Goal: Share content: Share content

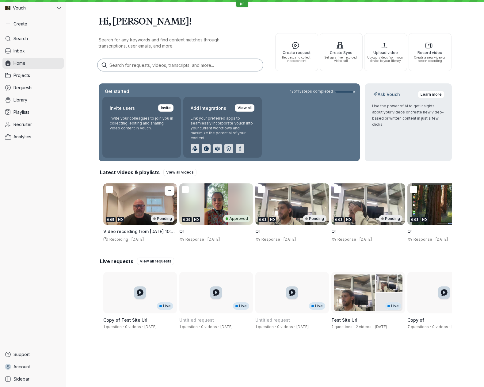
click at [123, 218] on div "HD" at bounding box center [120, 220] width 7 height 6
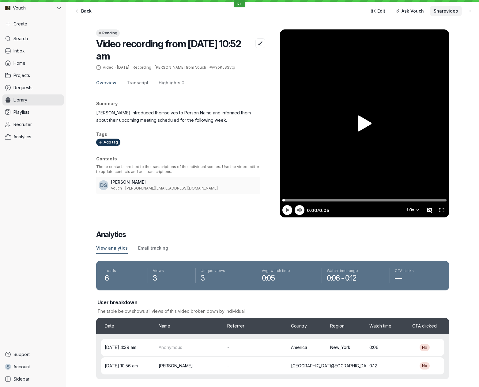
click at [441, 14] on button "Share video" at bounding box center [446, 11] width 32 height 10
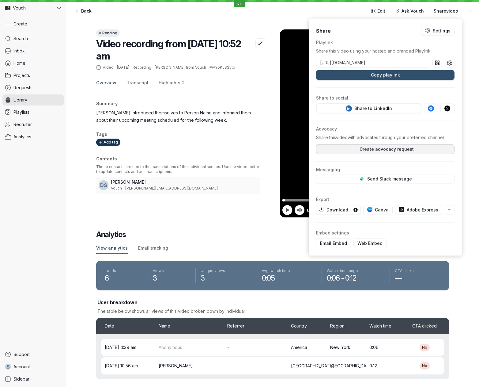
click at [391, 148] on span "Create advocacy request" at bounding box center [385, 149] width 57 height 6
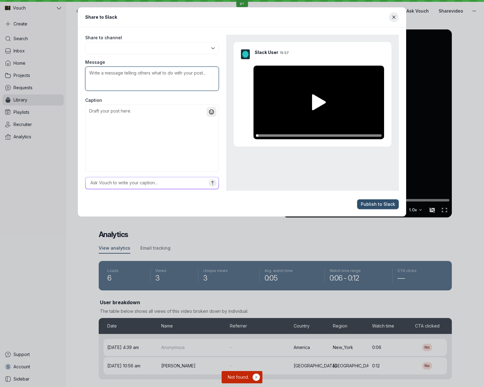
click at [194, 80] on textarea "Message" at bounding box center [152, 78] width 134 height 24
click at [170, 46] on button "button" at bounding box center [152, 48] width 134 height 12
click at [176, 34] on div "Share to channel" at bounding box center [152, 45] width 138 height 24
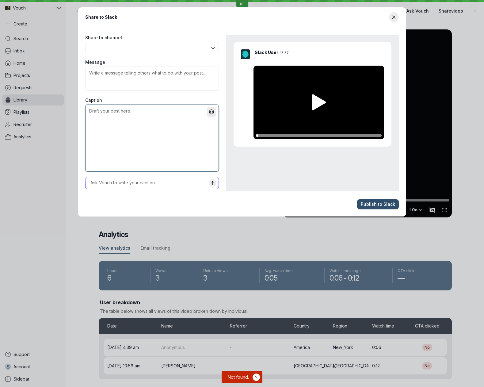
click at [142, 135] on textarea "Caption" at bounding box center [152, 137] width 134 height 67
click at [144, 138] on textarea "Caption" at bounding box center [152, 137] width 134 height 67
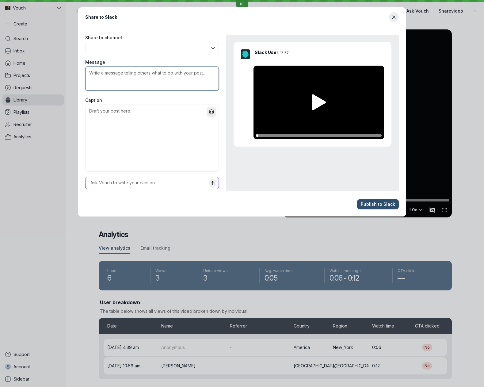
click at [150, 89] on textarea "Message" at bounding box center [152, 78] width 134 height 24
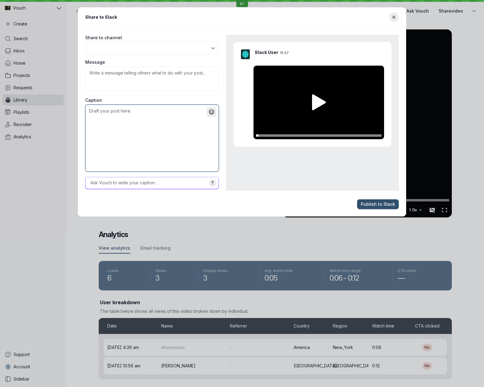
click at [144, 125] on textarea "Caption" at bounding box center [152, 137] width 134 height 67
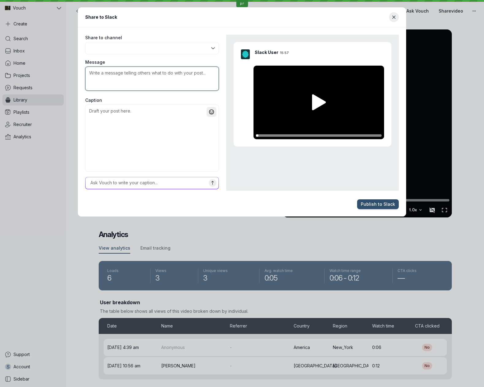
click at [147, 81] on textarea "Message" at bounding box center [152, 78] width 134 height 24
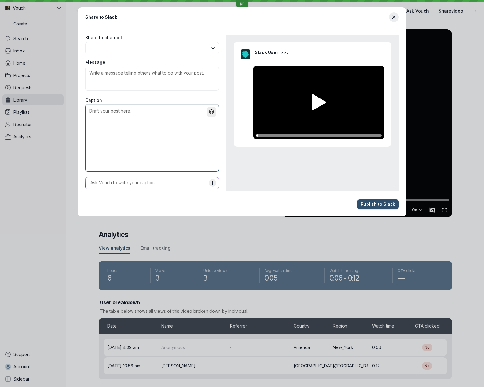
click at [133, 139] on textarea "Caption" at bounding box center [152, 137] width 134 height 67
click at [321, 54] on div "Slack User 15:57" at bounding box center [318, 94] width 131 height 90
click at [395, 19] on icon "Close modal" at bounding box center [393, 17] width 5 height 5
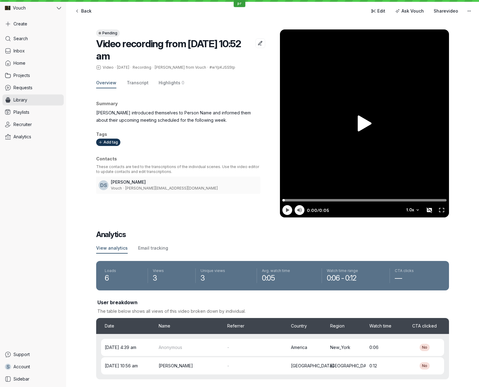
click at [406, 18] on div "Pending Video recording from [DATE] 10:52 am Video · [DATE] · Recording · [PERS…" at bounding box center [272, 117] width 353 height 200
click at [439, 14] on span "Share video" at bounding box center [446, 11] width 25 height 6
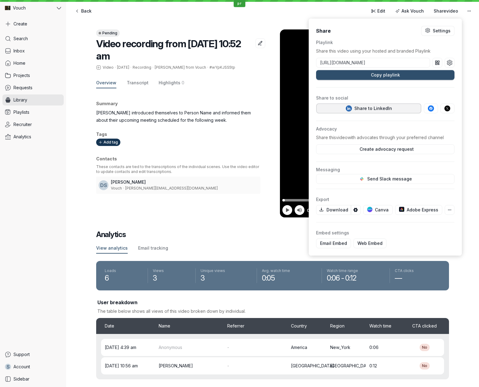
click at [359, 104] on button "Share to LinkedIn" at bounding box center [368, 109] width 105 height 10
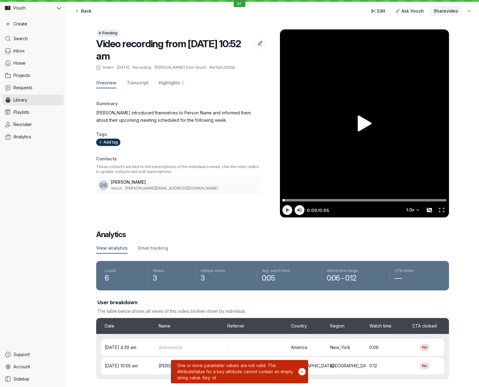
click at [448, 12] on span "Share video" at bounding box center [446, 11] width 25 height 6
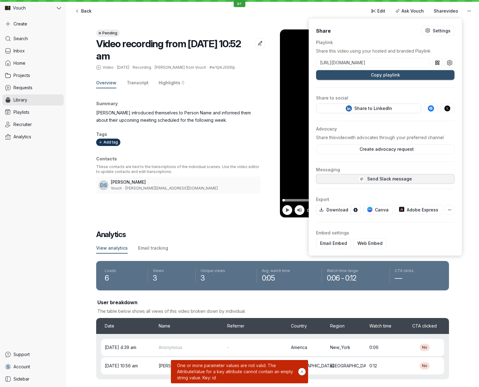
click at [388, 178] on span "Send Slack message" at bounding box center [385, 179] width 53 height 6
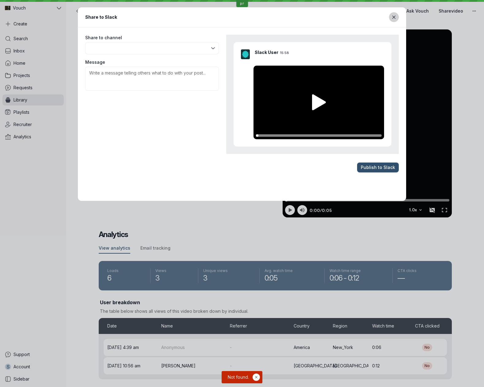
click at [395, 15] on icon "Close modal" at bounding box center [393, 17] width 5 height 5
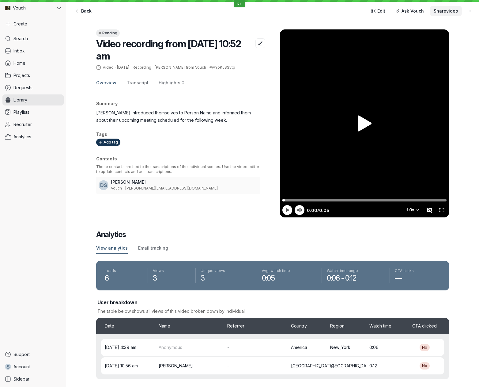
click at [450, 11] on span "Share video" at bounding box center [446, 11] width 25 height 6
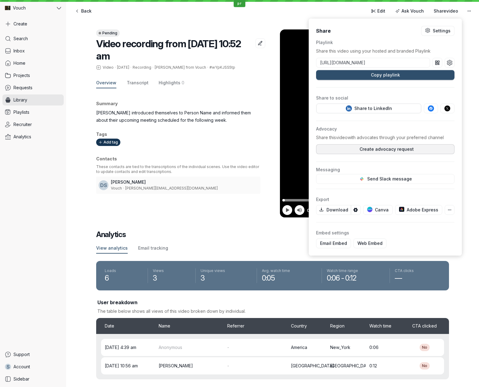
click at [410, 149] on span "Create advocacy request" at bounding box center [385, 149] width 57 height 6
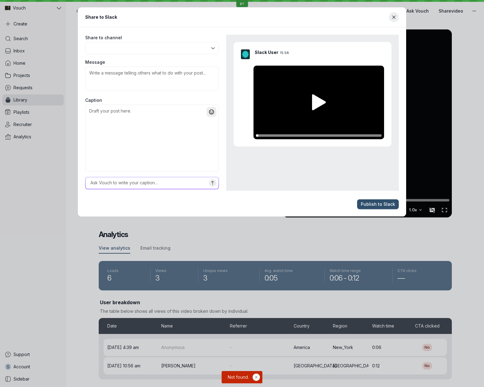
click at [265, 211] on footer "Publish to Slack" at bounding box center [242, 204] width 328 height 25
click at [191, 49] on button "button" at bounding box center [152, 48] width 134 height 12
click at [175, 63] on p "No items found" at bounding box center [152, 63] width 134 height 12
click at [175, 64] on p "No items found" at bounding box center [152, 63] width 134 height 12
click at [133, 79] on textarea "Message" at bounding box center [152, 78] width 134 height 24
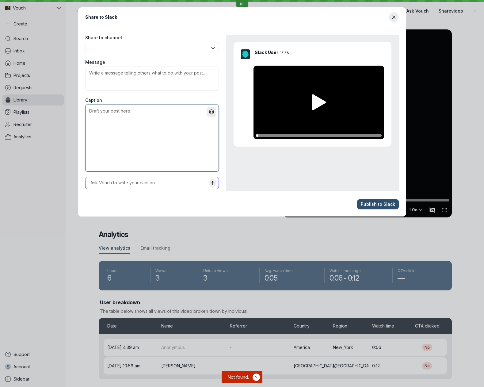
click at [114, 132] on textarea "Caption" at bounding box center [152, 137] width 134 height 67
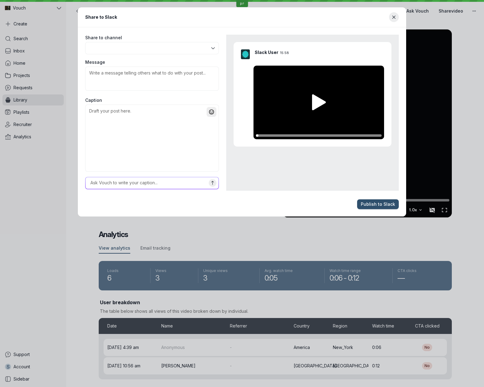
click at [240, 191] on main "Share to channel Message Caption Slack User 15:58" at bounding box center [242, 109] width 328 height 165
click at [189, 148] on textarea "Caption" at bounding box center [152, 137] width 134 height 67
click at [155, 81] on textarea "Message" at bounding box center [152, 78] width 134 height 24
click at [152, 56] on fieldset "Share to channel Message Caption" at bounding box center [152, 113] width 134 height 156
click at [152, 54] on button "button" at bounding box center [152, 48] width 134 height 12
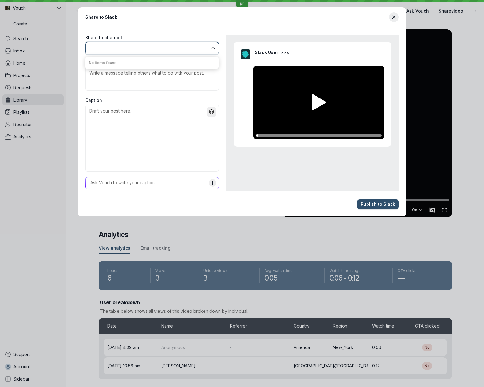
click at [152, 54] on button "button" at bounding box center [152, 48] width 134 height 12
click at [177, 28] on main "Share to channel Message Caption Slack User 15:58" at bounding box center [242, 109] width 328 height 165
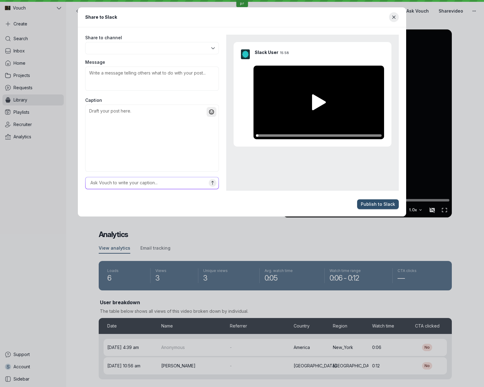
click at [239, 159] on div "Slack User 15:58" at bounding box center [312, 113] width 172 height 156
